Goal: Task Accomplishment & Management: Complete application form

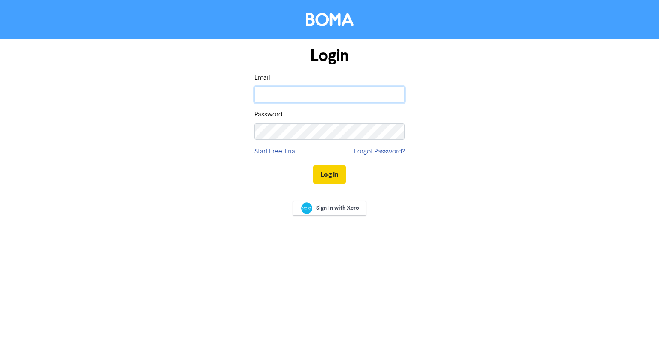
type input "[EMAIL_ADDRESS][DOMAIN_NAME]"
click at [332, 175] on button "Log In" at bounding box center [329, 174] width 33 height 18
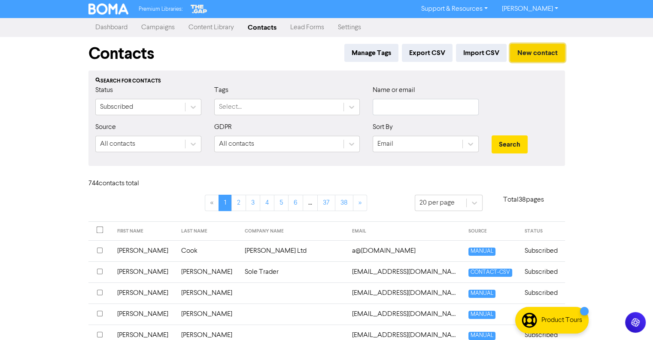
click at [542, 56] on button "New contact" at bounding box center [537, 53] width 55 height 18
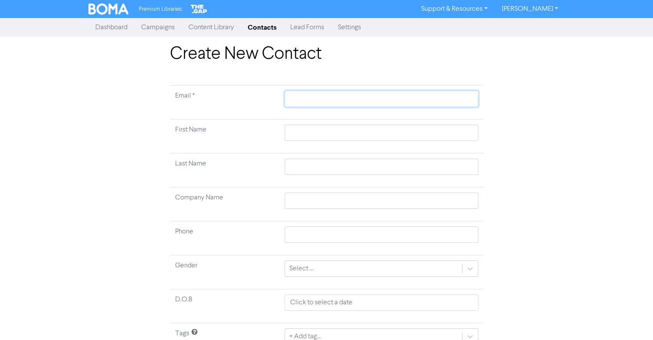
paste input "[EMAIL_ADDRESS][DOMAIN_NAME]"
type input "[EMAIL_ADDRESS][DOMAIN_NAME]"
click at [298, 131] on input "text" at bounding box center [381, 132] width 193 height 16
type input "D"
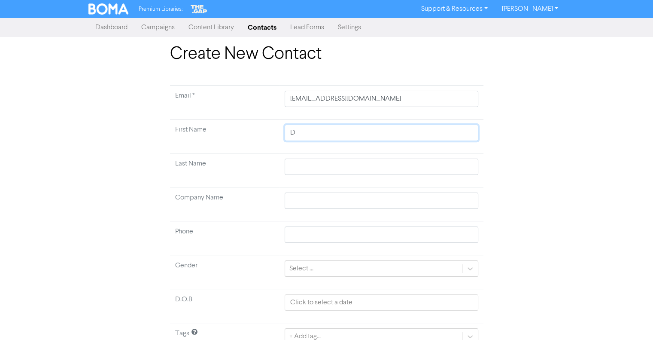
type input "Da"
type input "Dav"
type input "Davi"
type input "[PERSON_NAME]"
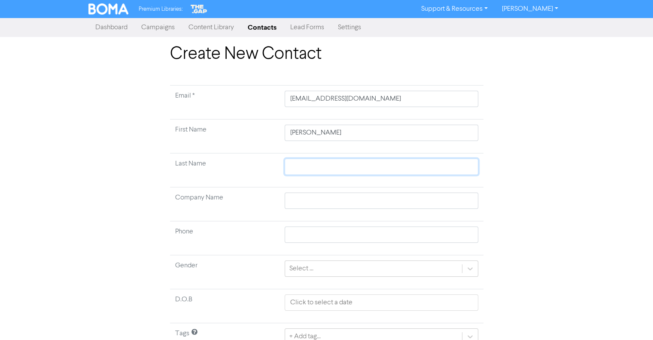
click at [312, 170] on input "text" at bounding box center [381, 166] width 193 height 16
type input "R"
type input "Re"
type input "Ree"
type input "Reev"
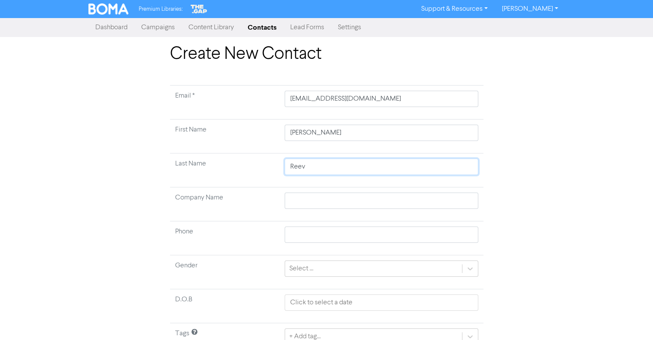
type input "[PERSON_NAME]"
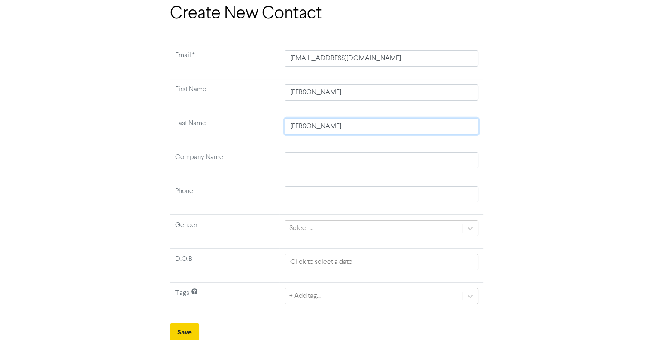
type input "[PERSON_NAME]"
click at [191, 324] on button "Save" at bounding box center [184, 332] width 29 height 18
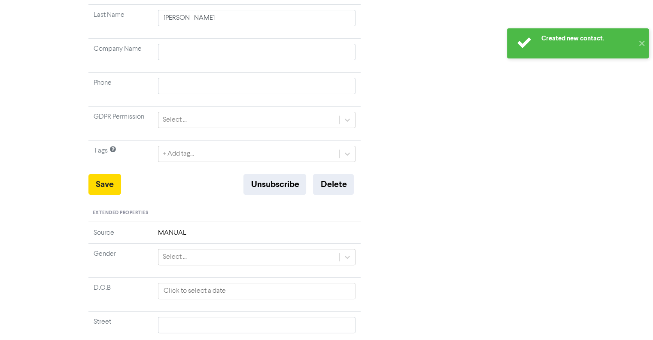
scroll to position [172, 0]
click at [347, 119] on icon at bounding box center [347, 118] width 9 height 9
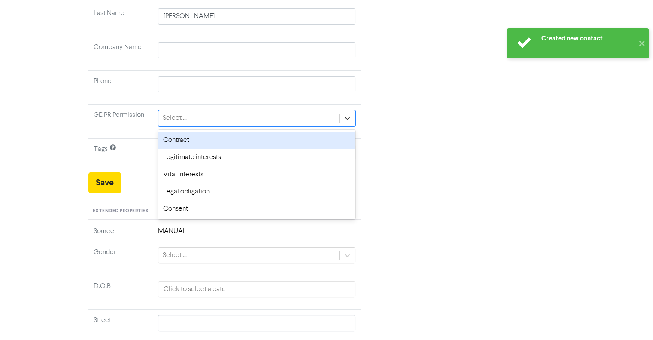
click at [346, 118] on icon at bounding box center [347, 118] width 9 height 9
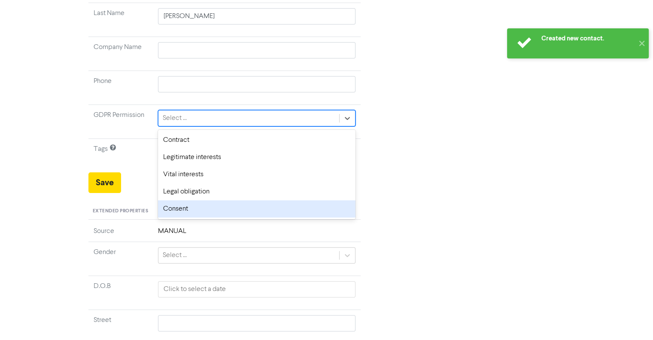
scroll to position [0, 0]
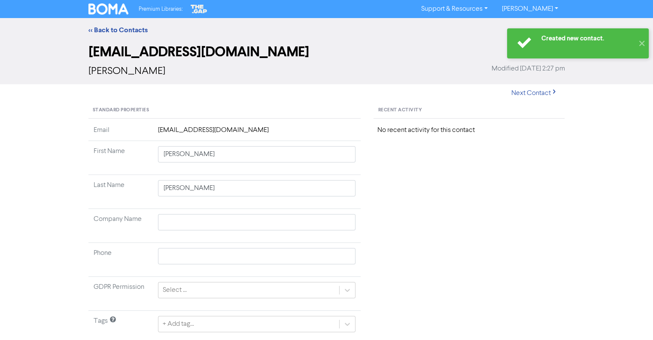
click at [180, 207] on td "[PERSON_NAME]" at bounding box center [257, 192] width 208 height 34
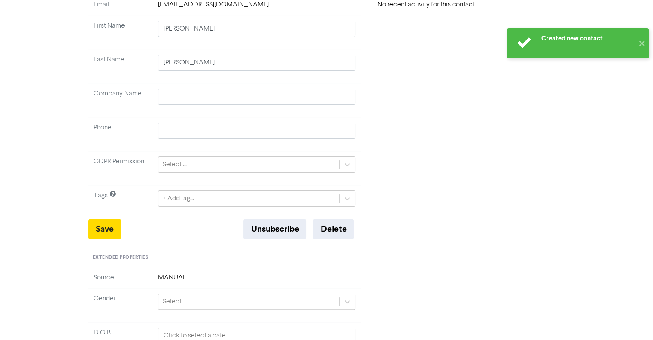
scroll to position [129, 0]
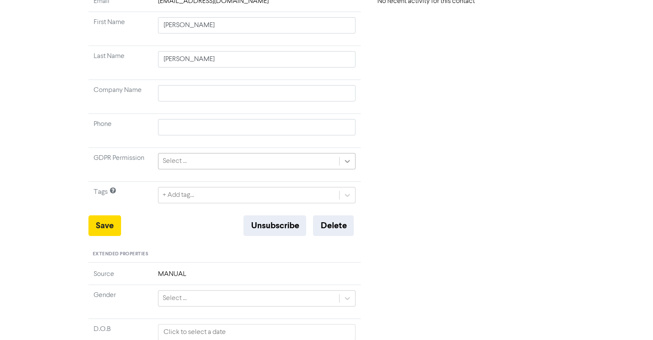
click at [348, 161] on icon at bounding box center [347, 161] width 5 height 3
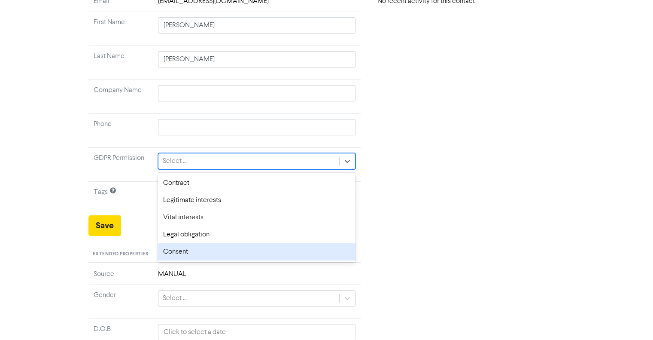
click at [189, 249] on div "Consent" at bounding box center [257, 251] width 198 height 17
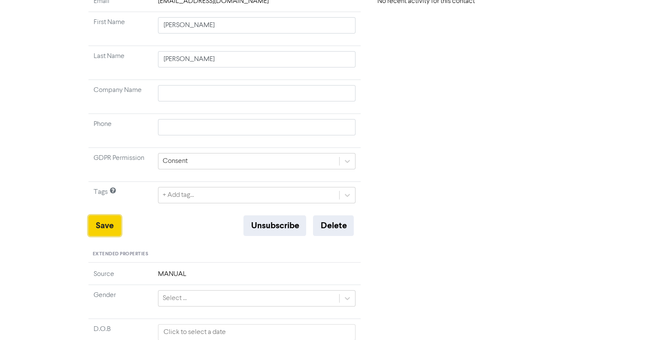
click at [113, 225] on button "Save" at bounding box center [104, 225] width 33 height 21
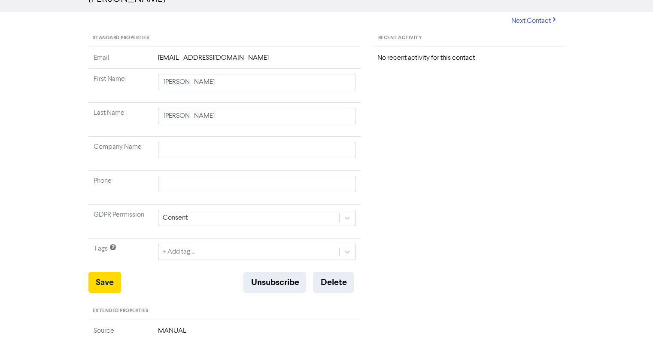
scroll to position [0, 0]
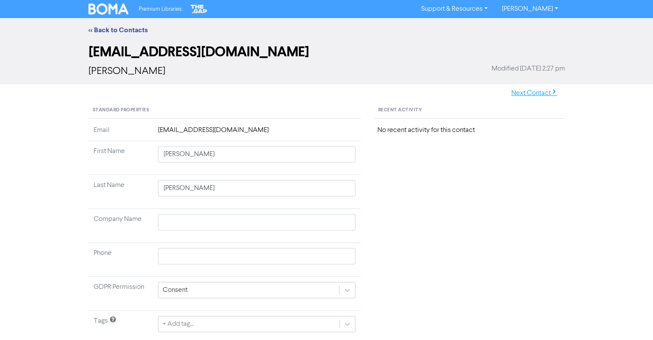
click at [531, 97] on button "Next Contact" at bounding box center [534, 93] width 61 height 18
type input "[PERSON_NAME]"
type input "[PERSON_NAME] Consulting Services Ltd"
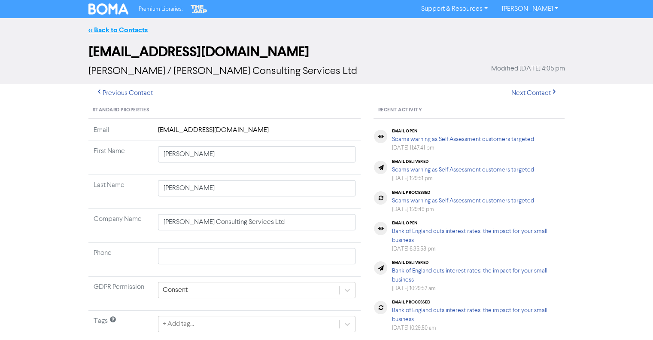
click at [112, 29] on link "<< Back to Contacts" at bounding box center [117, 30] width 59 height 9
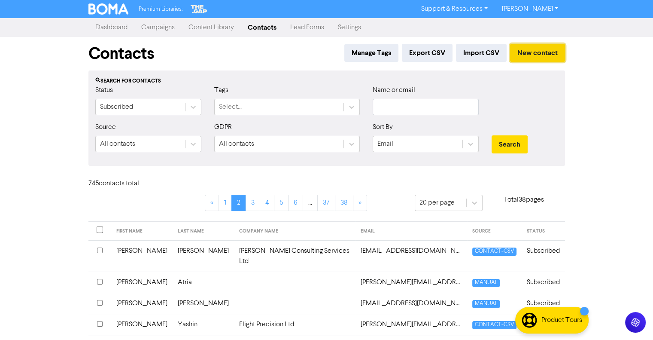
click at [551, 55] on button "New contact" at bounding box center [537, 53] width 55 height 18
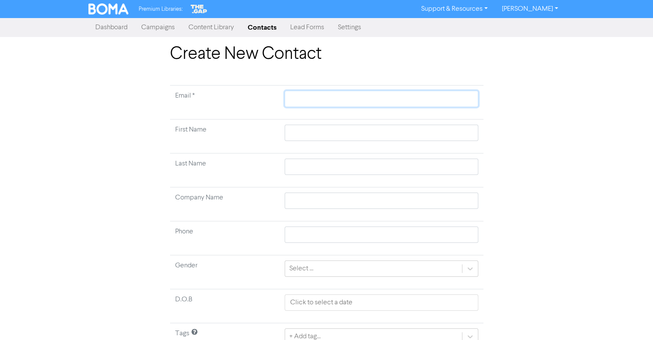
paste input "[EMAIL_ADDRESS][DOMAIN_NAME]"
type input "[EMAIL_ADDRESS][DOMAIN_NAME]"
click at [297, 136] on input "text" at bounding box center [381, 132] width 193 height 16
type input "A"
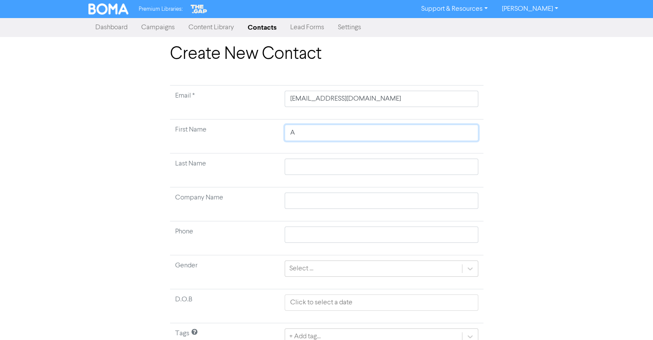
type input "As"
type input "Ash"
type input "Ashl"
type input "Ashle"
type input "[PERSON_NAME]"
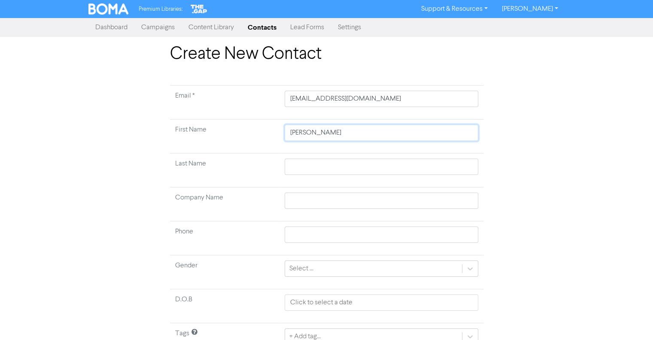
type input "Ashleig"
type input "Ashleigh"
click at [306, 167] on input "text" at bounding box center [381, 166] width 193 height 16
type input "C"
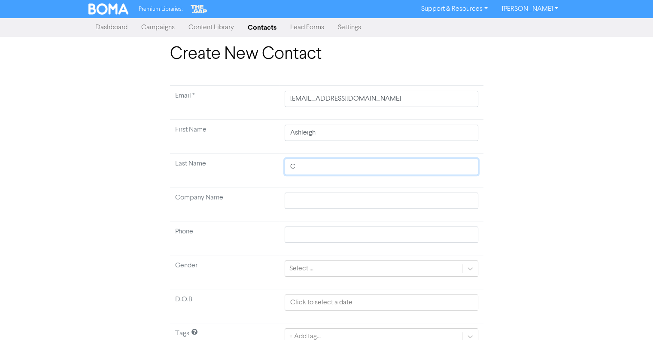
type input "Co"
type input "Coo"
type input "Coop"
type input "Coope"
type input "[PERSON_NAME]"
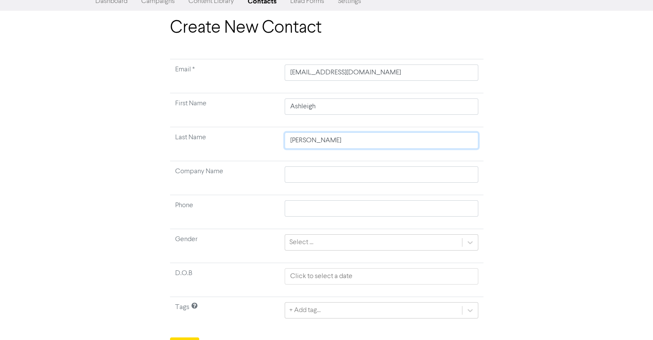
scroll to position [40, 0]
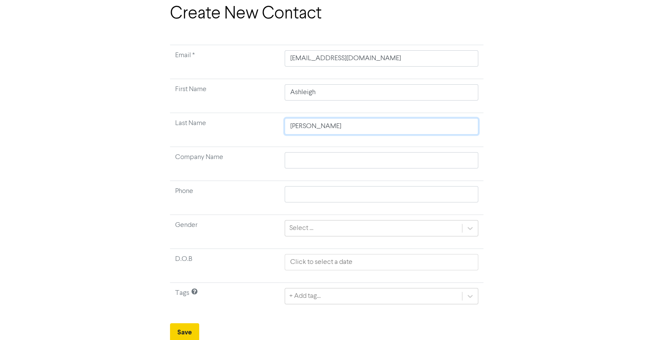
type input "[PERSON_NAME]"
click at [187, 323] on button "Save" at bounding box center [184, 332] width 29 height 18
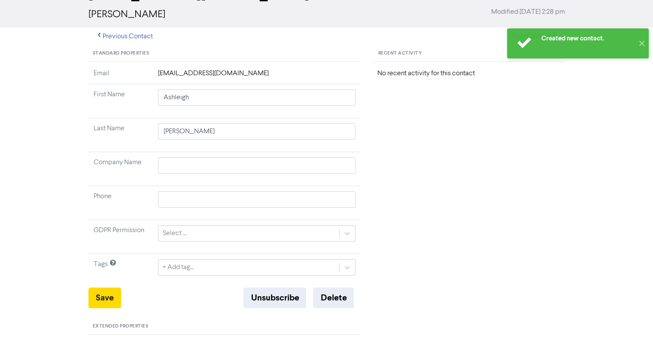
scroll to position [172, 0]
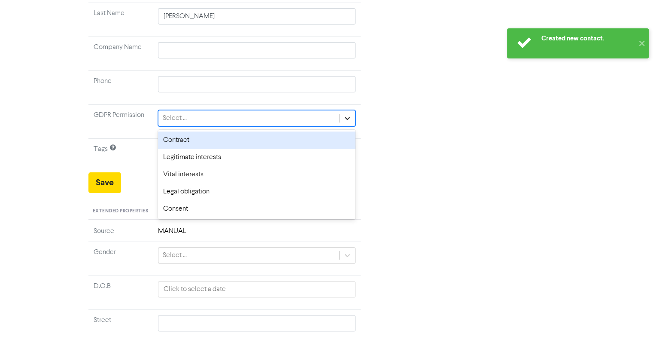
click at [348, 121] on icon at bounding box center [347, 118] width 9 height 9
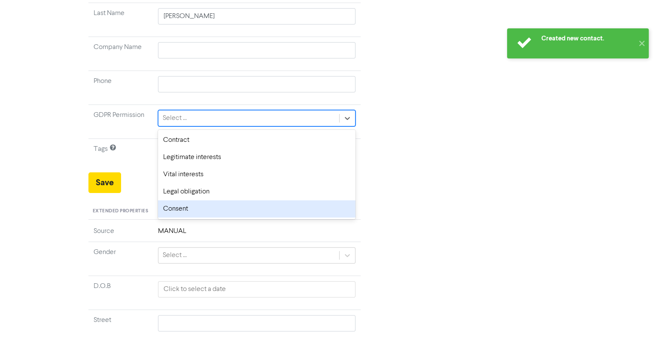
click at [182, 205] on div "Consent" at bounding box center [257, 208] width 198 height 17
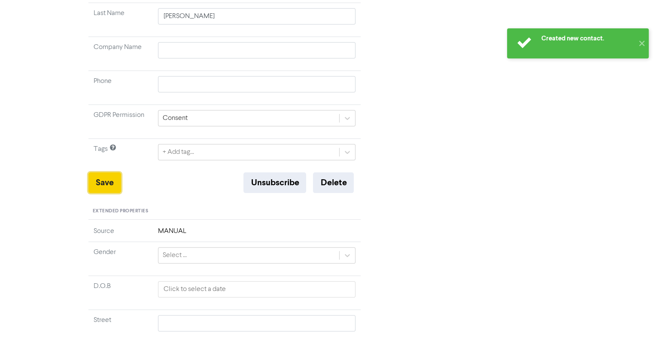
click at [114, 180] on button "Save" at bounding box center [104, 182] width 33 height 21
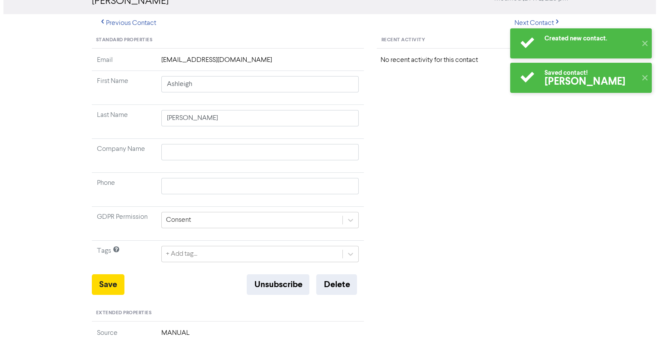
scroll to position [0, 0]
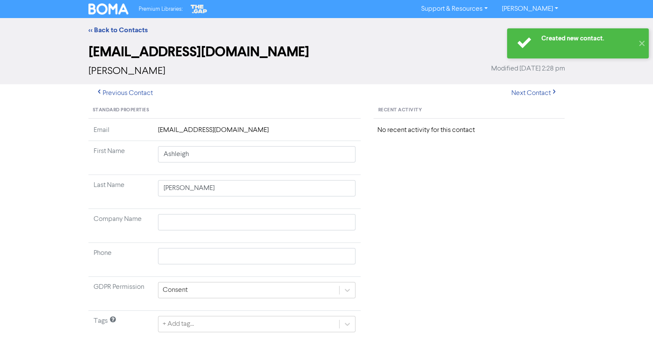
click at [555, 9] on link "[PERSON_NAME]" at bounding box center [529, 9] width 70 height 14
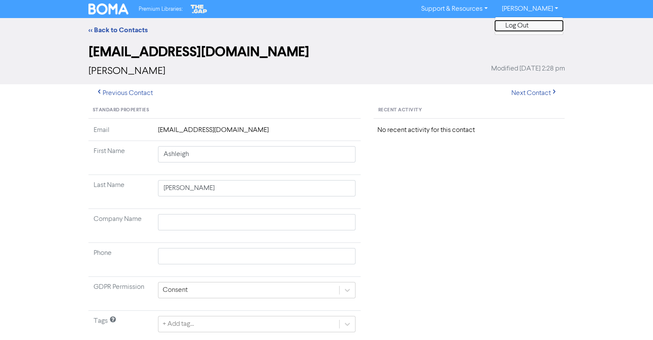
click at [543, 24] on button "Log Out" at bounding box center [529, 26] width 68 height 10
